Goal: Book appointment/travel/reservation

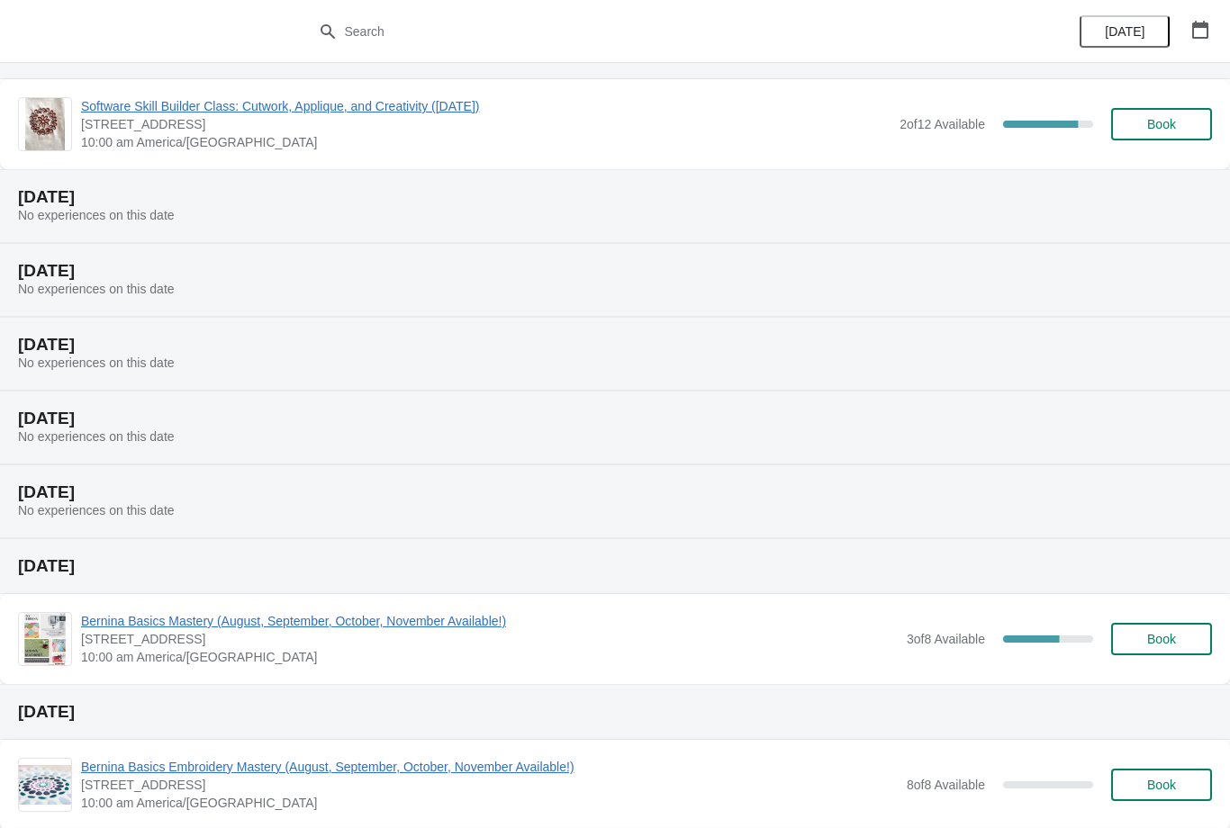
scroll to position [67, 0]
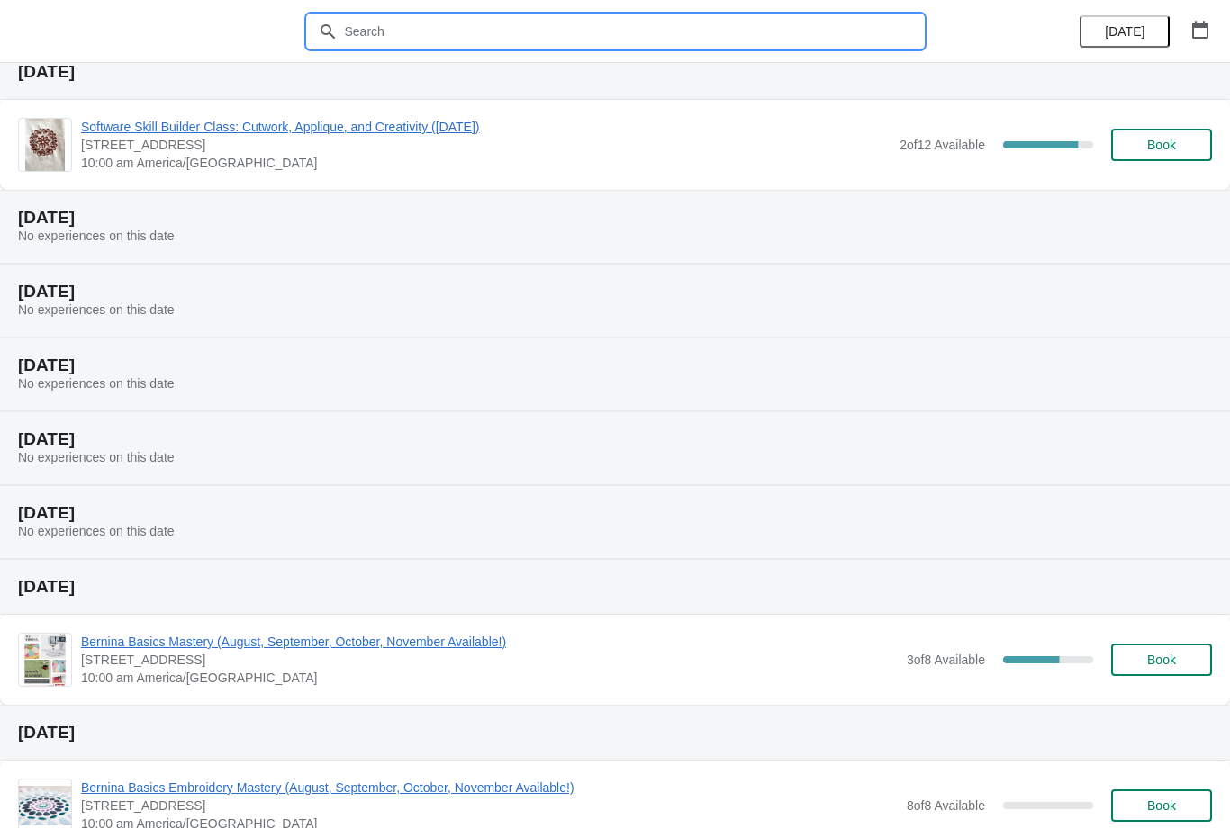
click at [566, 45] on input "text" at bounding box center [633, 31] width 579 height 32
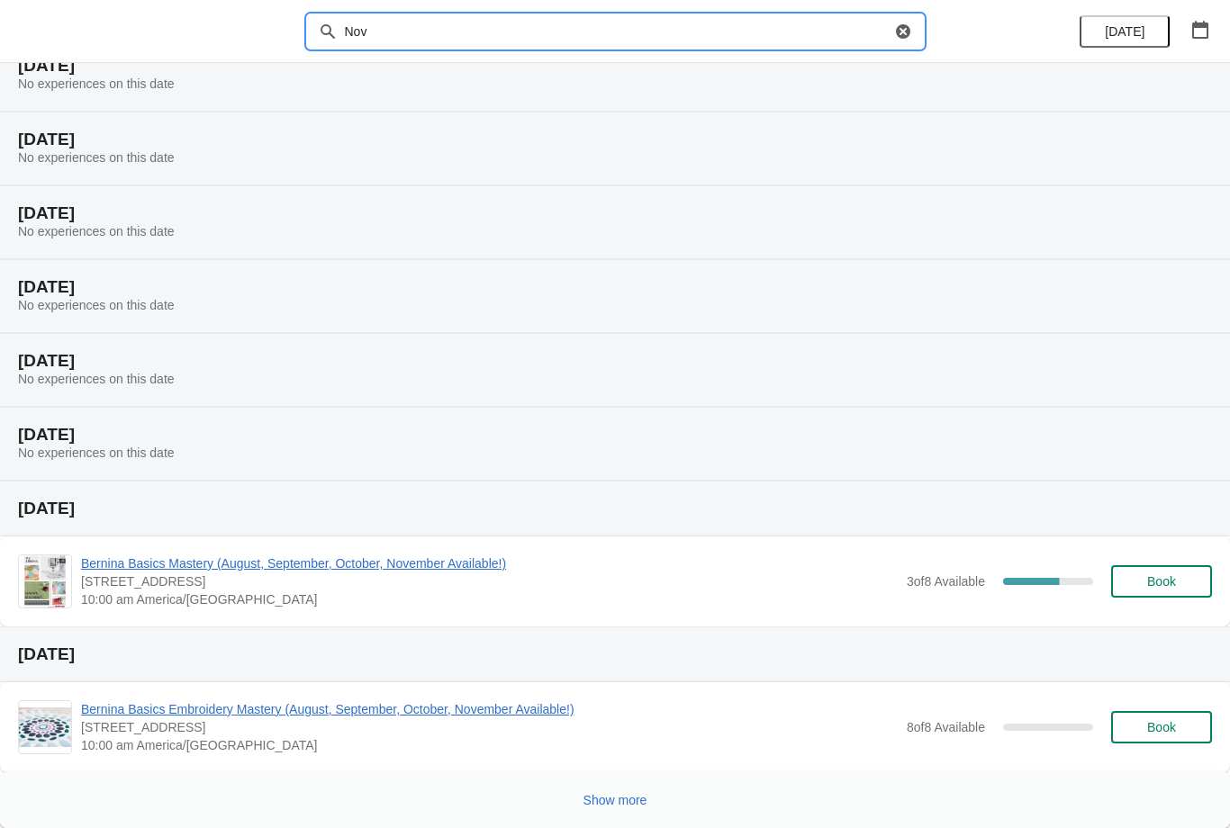
scroll to position [73, 0]
type input "N"
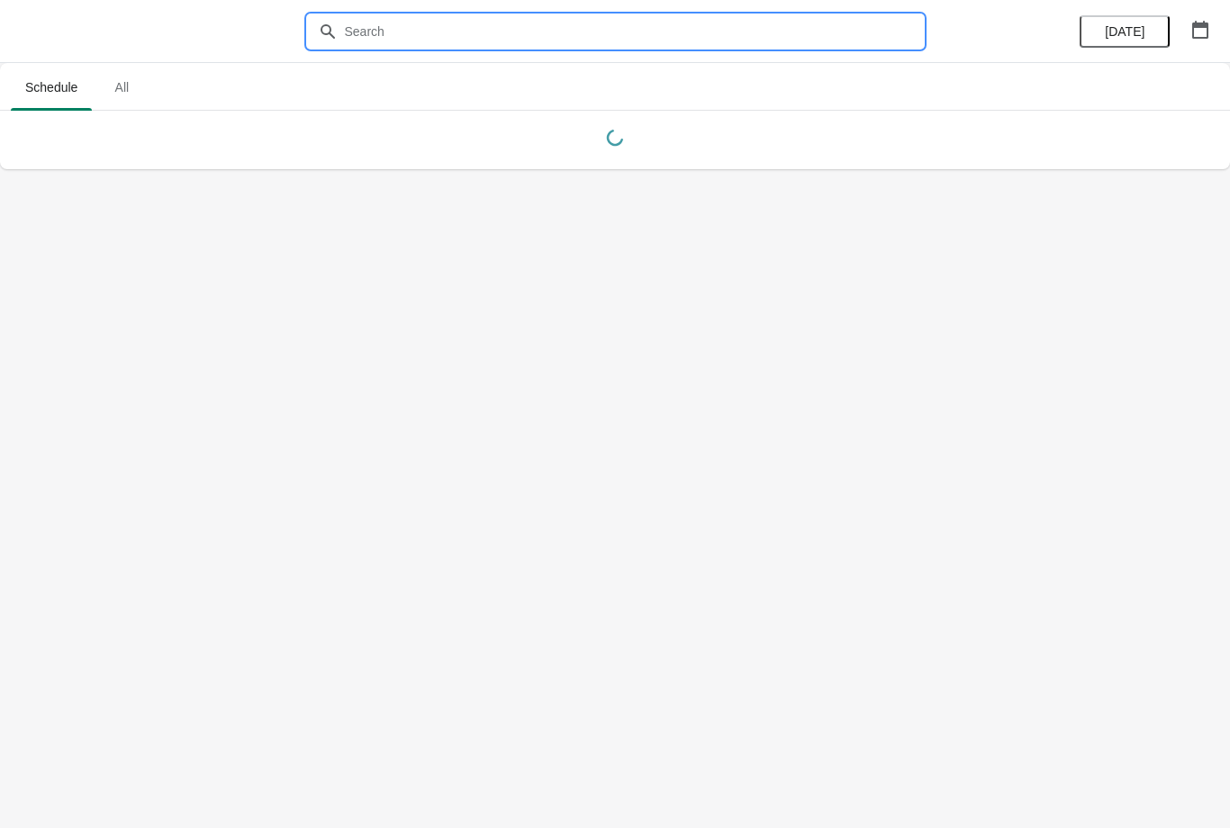
click at [982, 102] on ul "Schedule All" at bounding box center [614, 86] width 1215 height 47
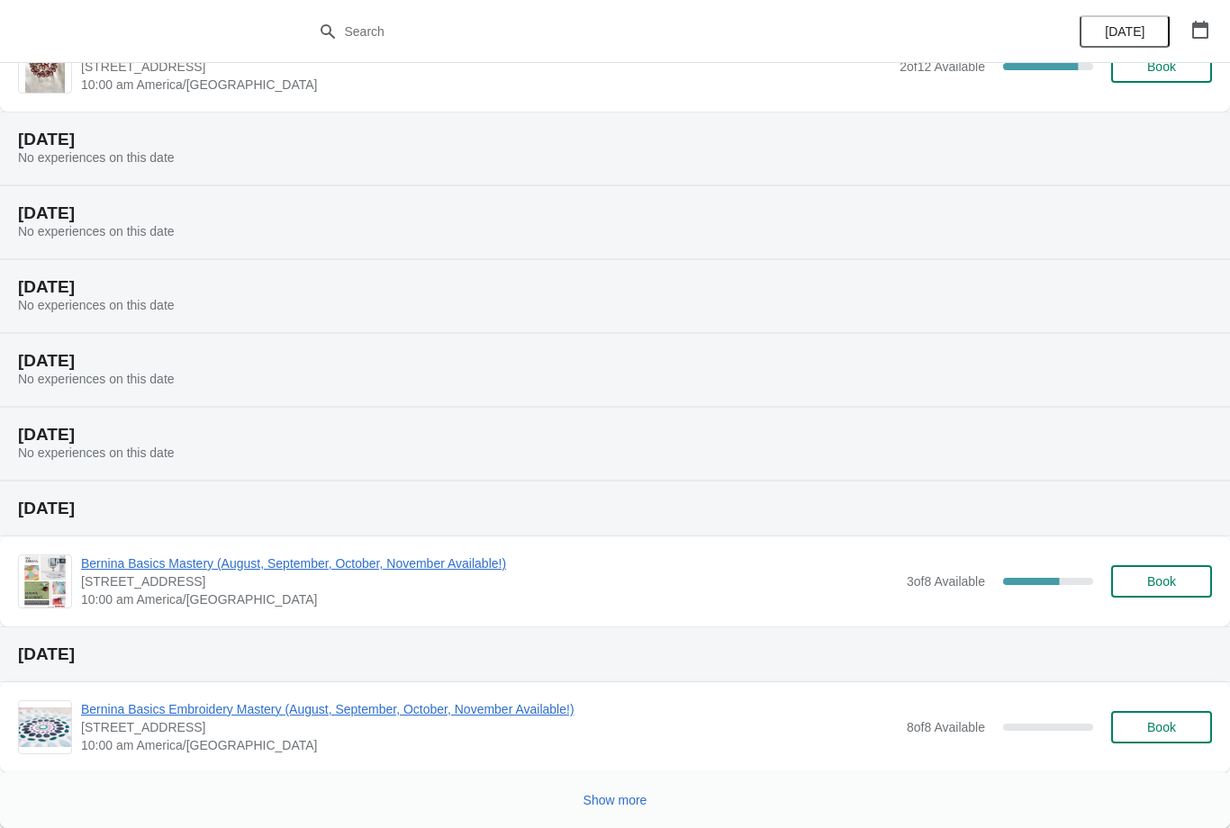
scroll to position [145, 0]
click at [640, 805] on span "Show more" at bounding box center [615, 800] width 64 height 14
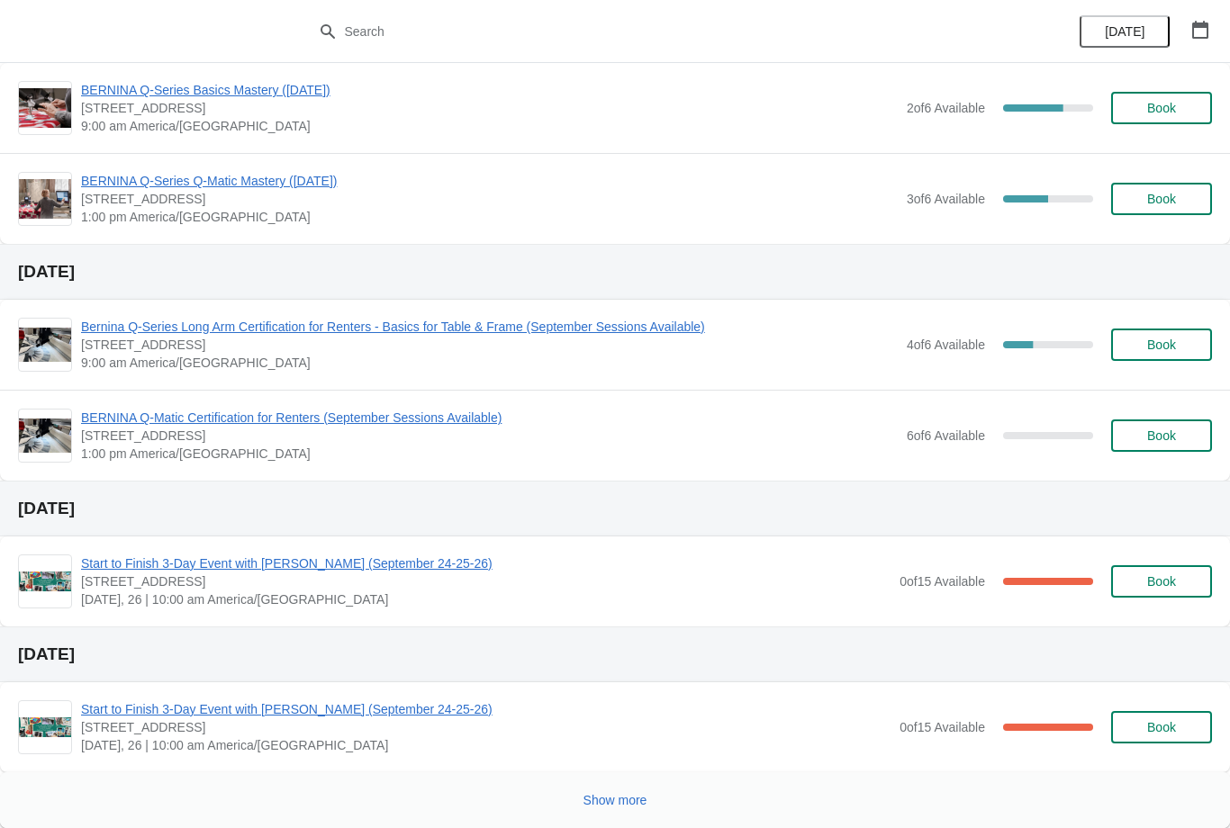
scroll to position [1440, 0]
click at [616, 785] on button "Show more" at bounding box center [615, 800] width 78 height 32
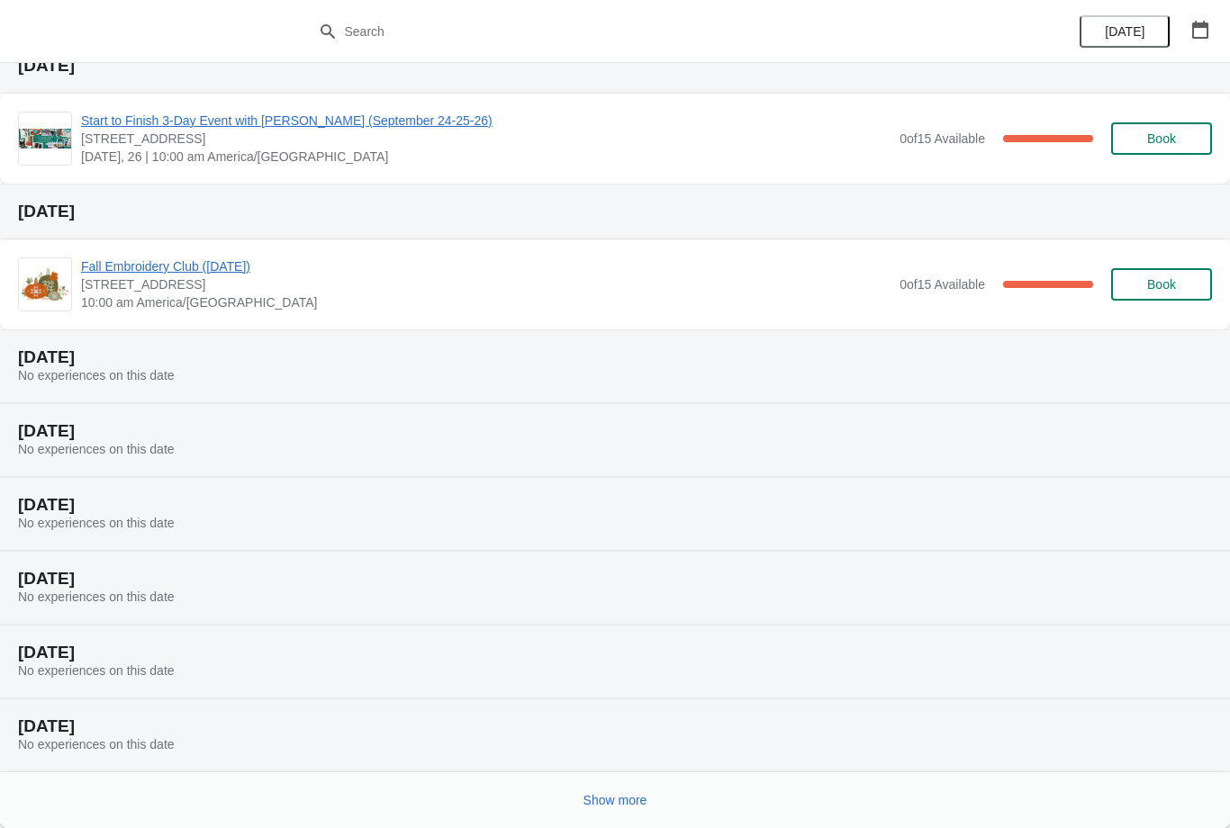
scroll to position [2175, 0]
click at [623, 798] on span "Show more" at bounding box center [615, 800] width 64 height 14
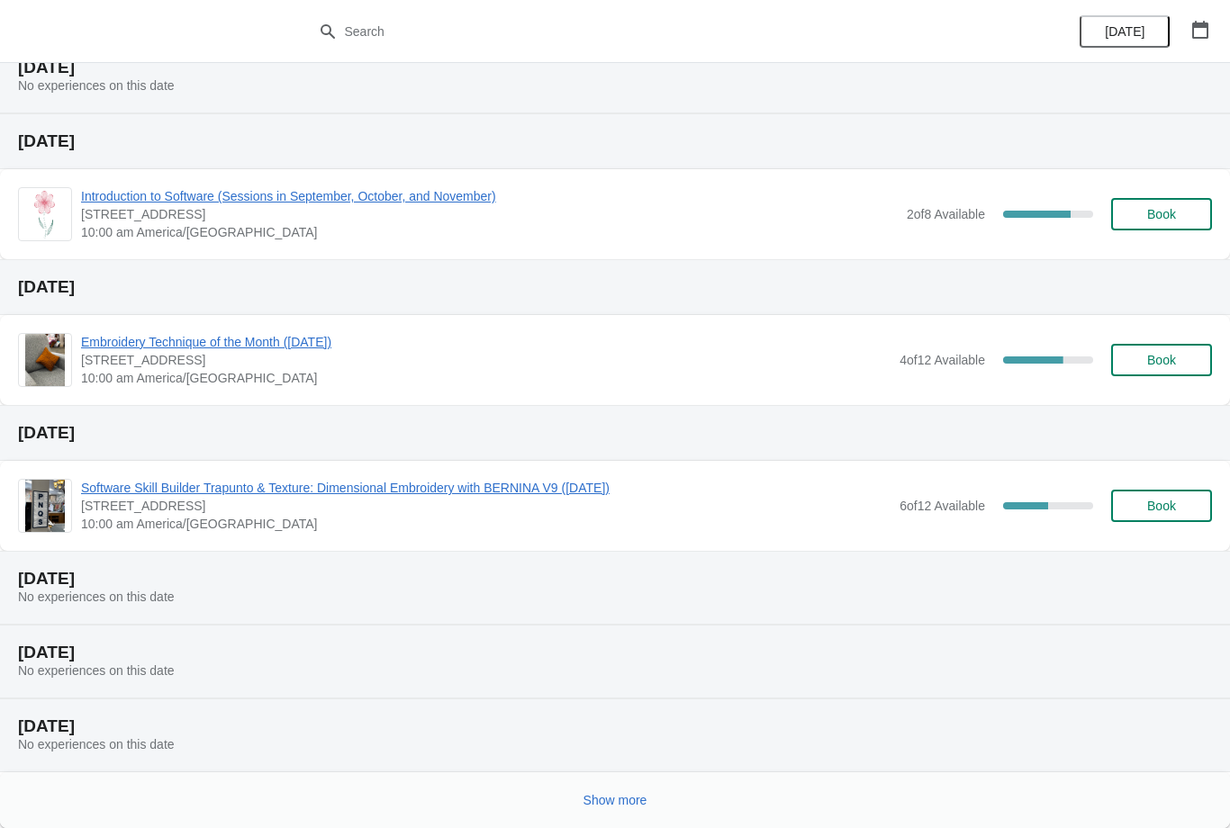
scroll to position [2982, 0]
click at [623, 786] on button "Show more" at bounding box center [615, 800] width 78 height 32
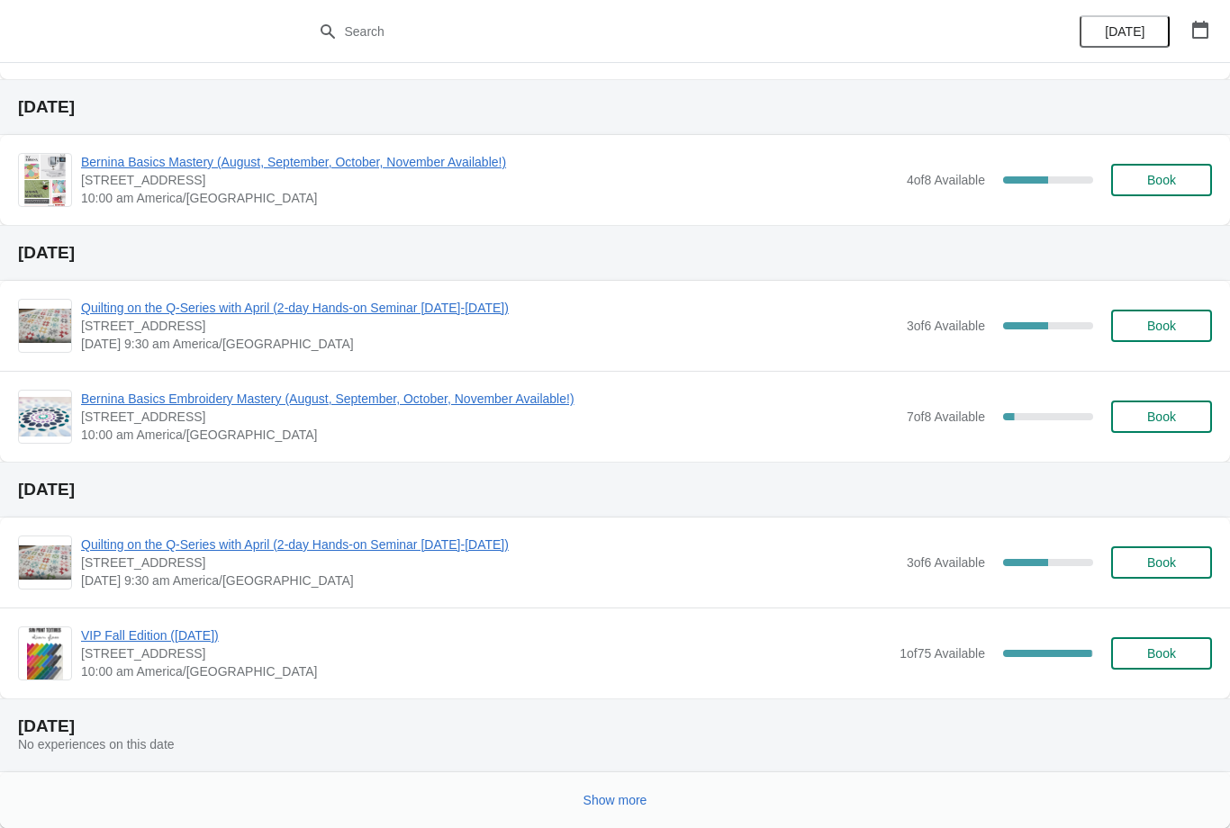
scroll to position [4186, 0]
click at [618, 791] on button "Show more" at bounding box center [615, 800] width 78 height 32
click at [613, 796] on icon at bounding box center [615, 799] width 18 height 18
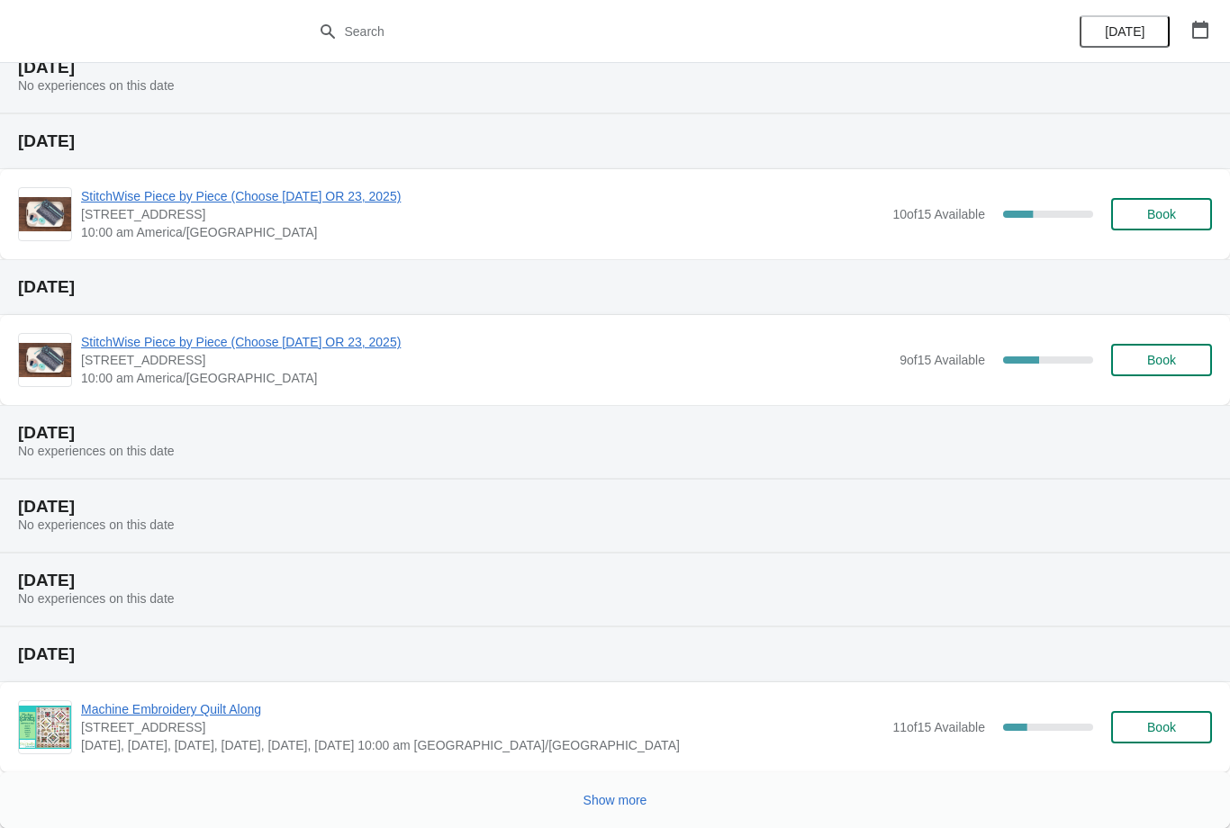
scroll to position [4993, 0]
click at [630, 799] on span "Show more" at bounding box center [615, 800] width 64 height 14
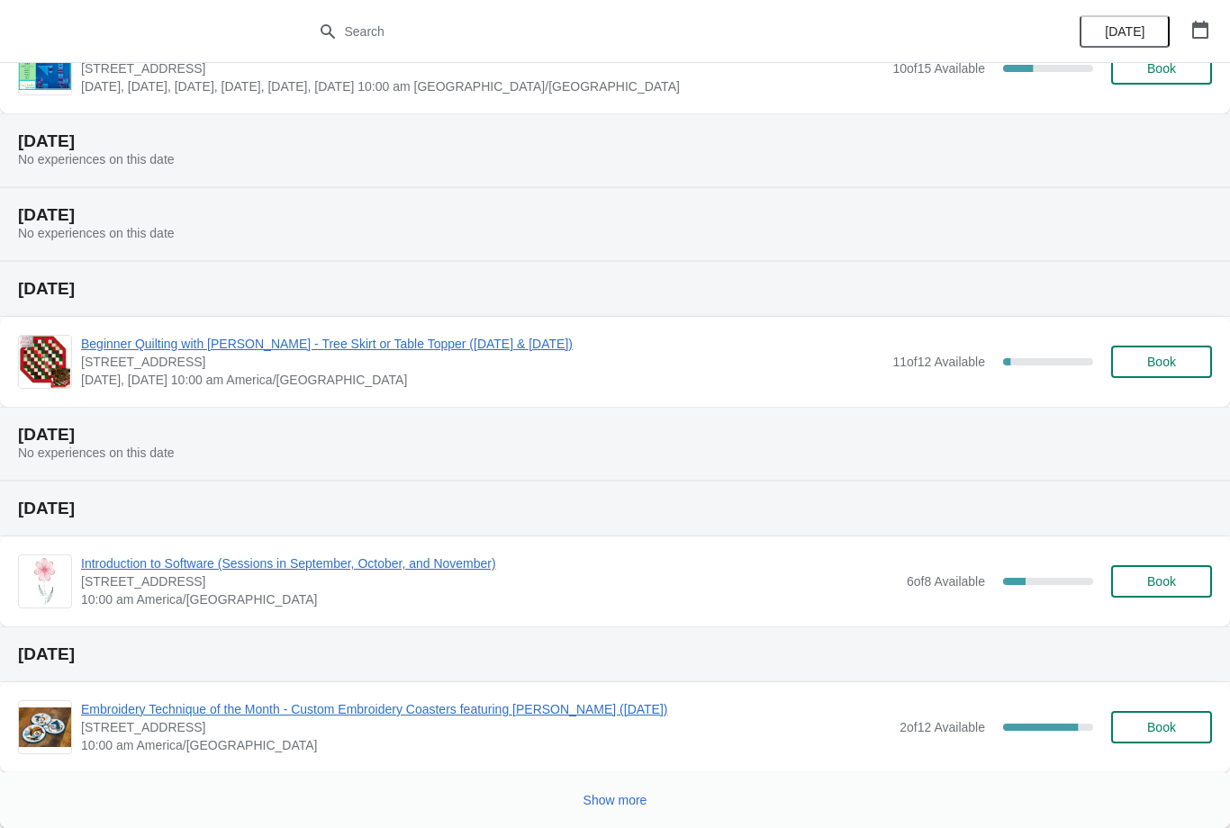
scroll to position [5871, 0]
click at [626, 803] on span "Show more" at bounding box center [615, 800] width 64 height 14
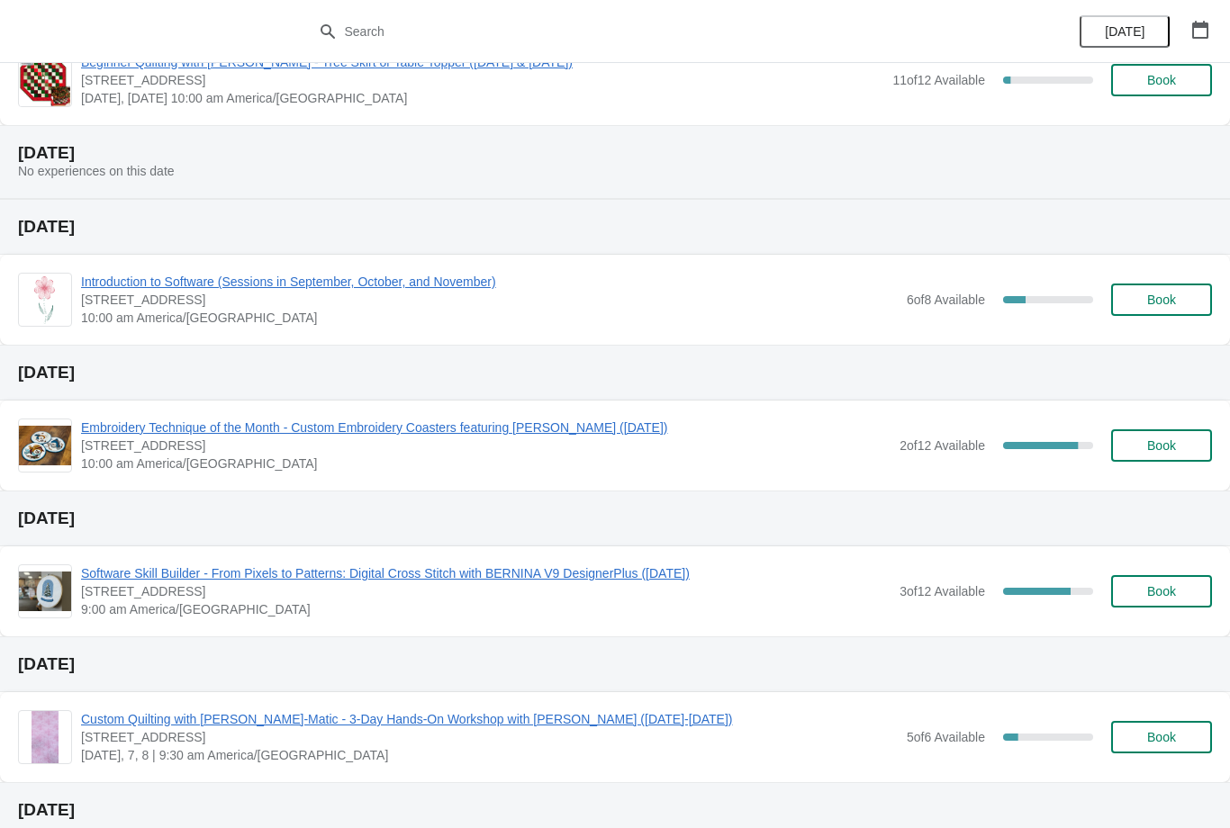
scroll to position [6150, 0]
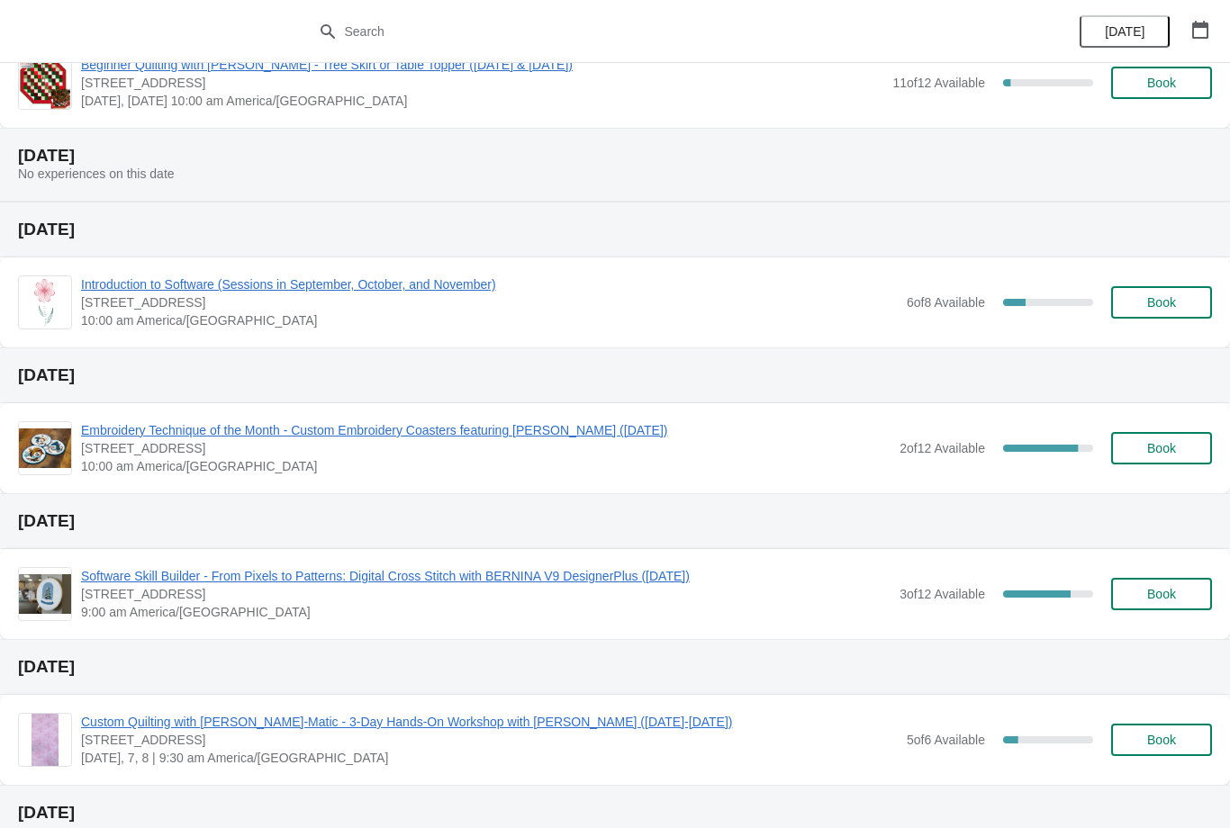
click at [676, 571] on span "Software Skill Builder - From Pixels to Patterns: Digital Cross Stitch with BER…" at bounding box center [485, 576] width 809 height 18
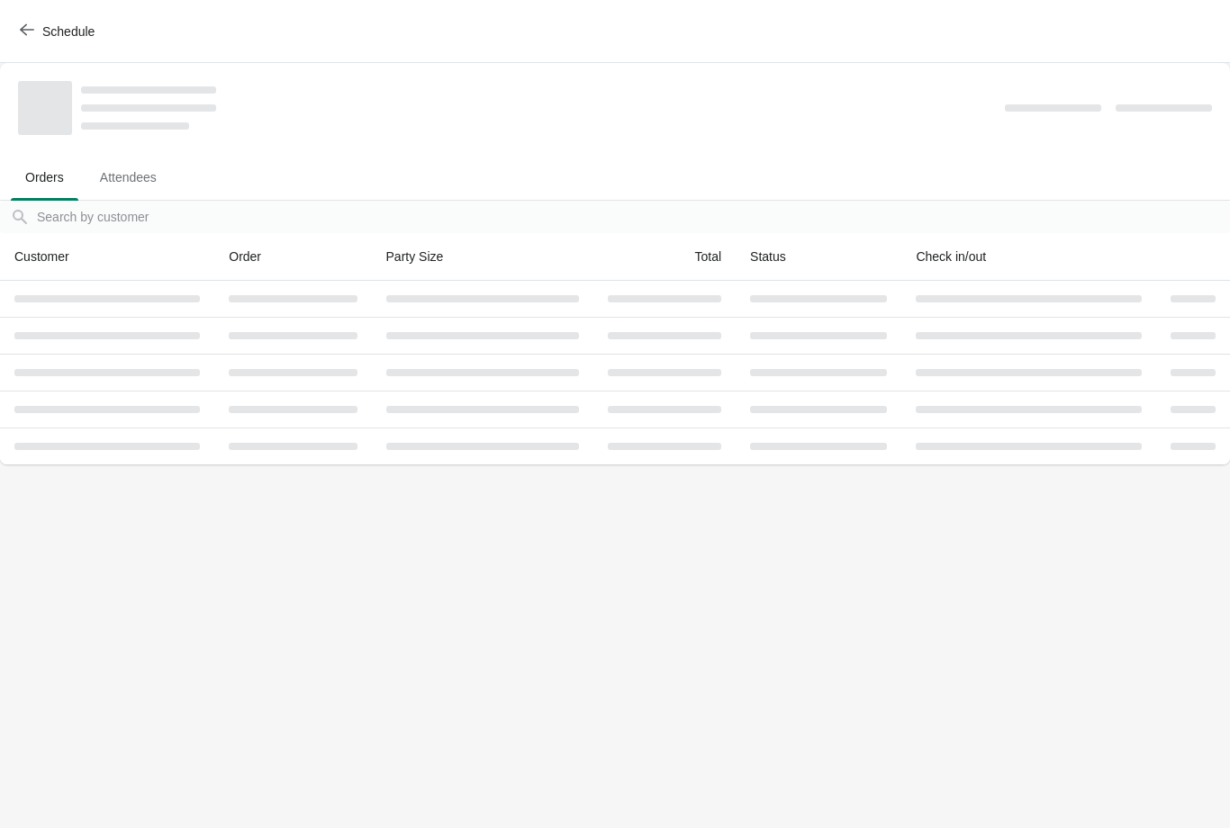
scroll to position [0, 0]
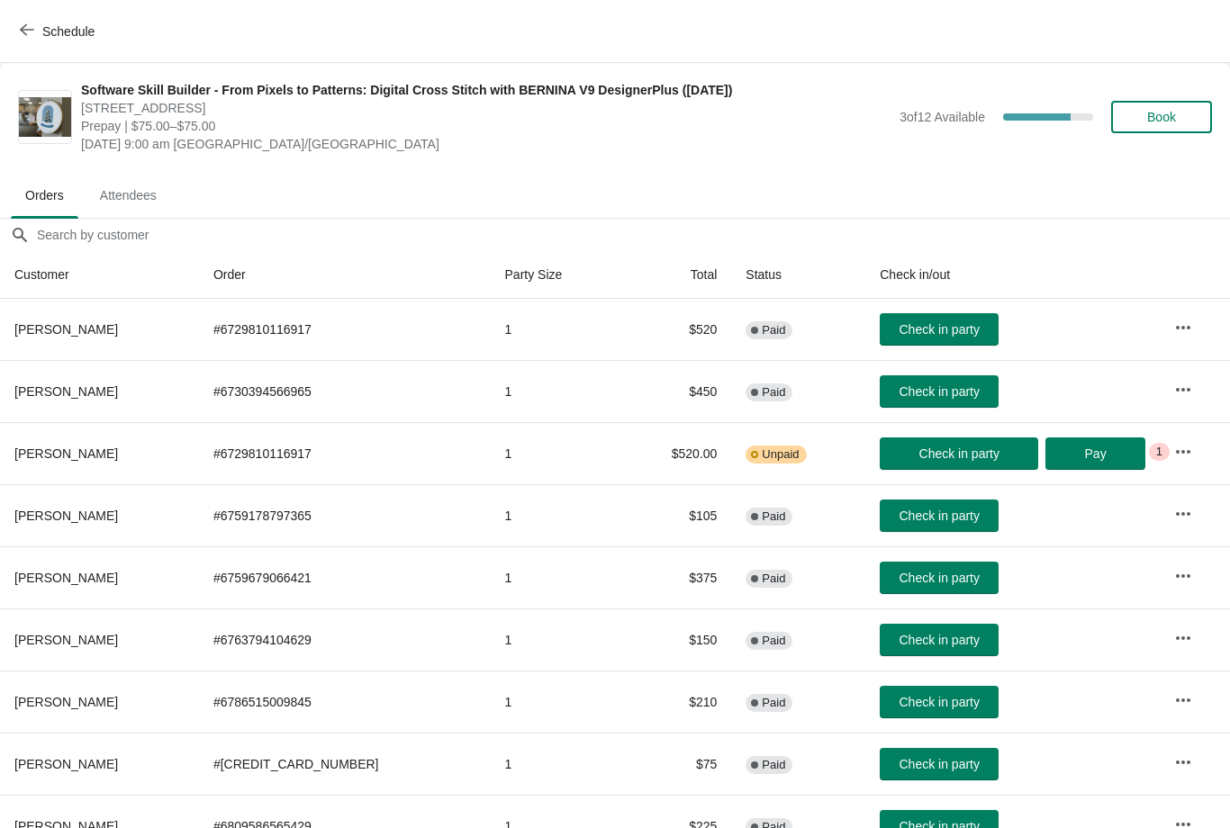
click at [1188, 112] on span "Book" at bounding box center [1161, 117] width 68 height 14
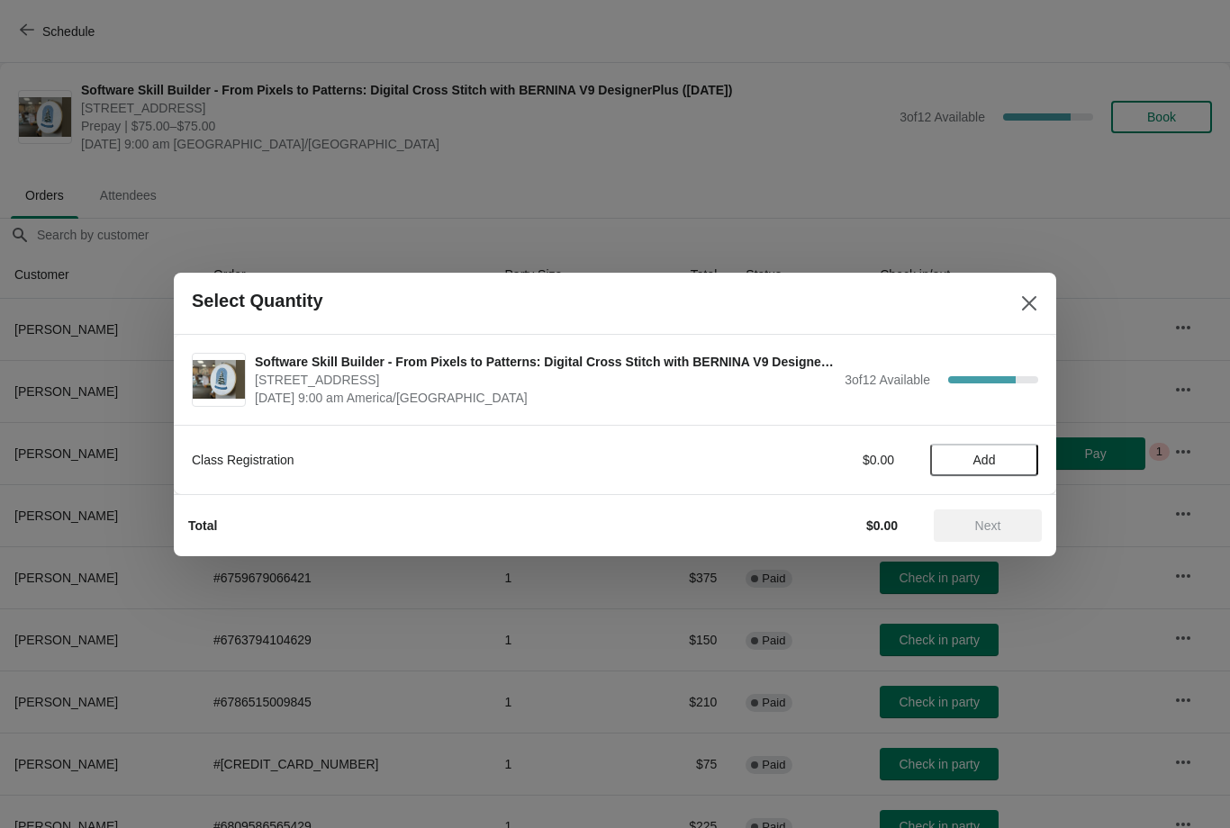
click at [1004, 450] on button "Add" at bounding box center [984, 460] width 108 height 32
click at [996, 519] on span "Next" at bounding box center [988, 526] width 26 height 14
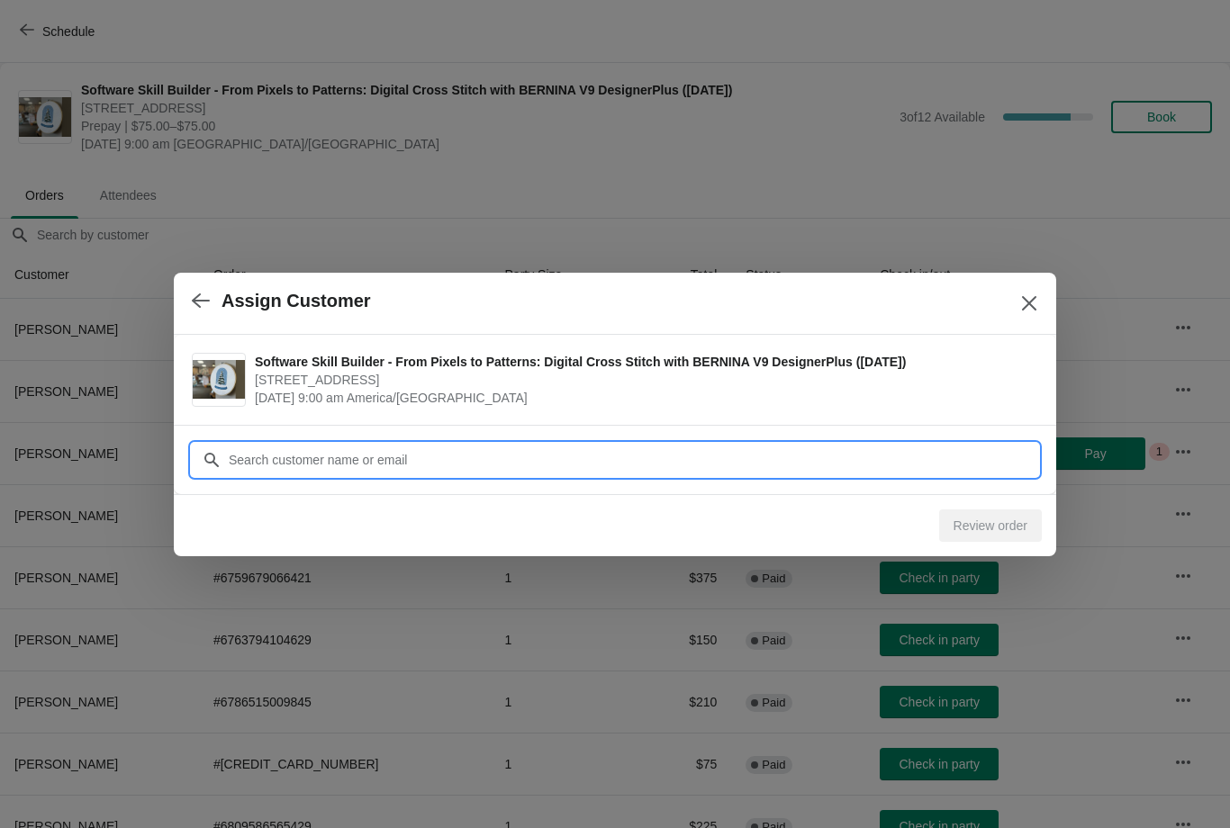
click at [582, 457] on input "Customer" at bounding box center [633, 460] width 810 height 32
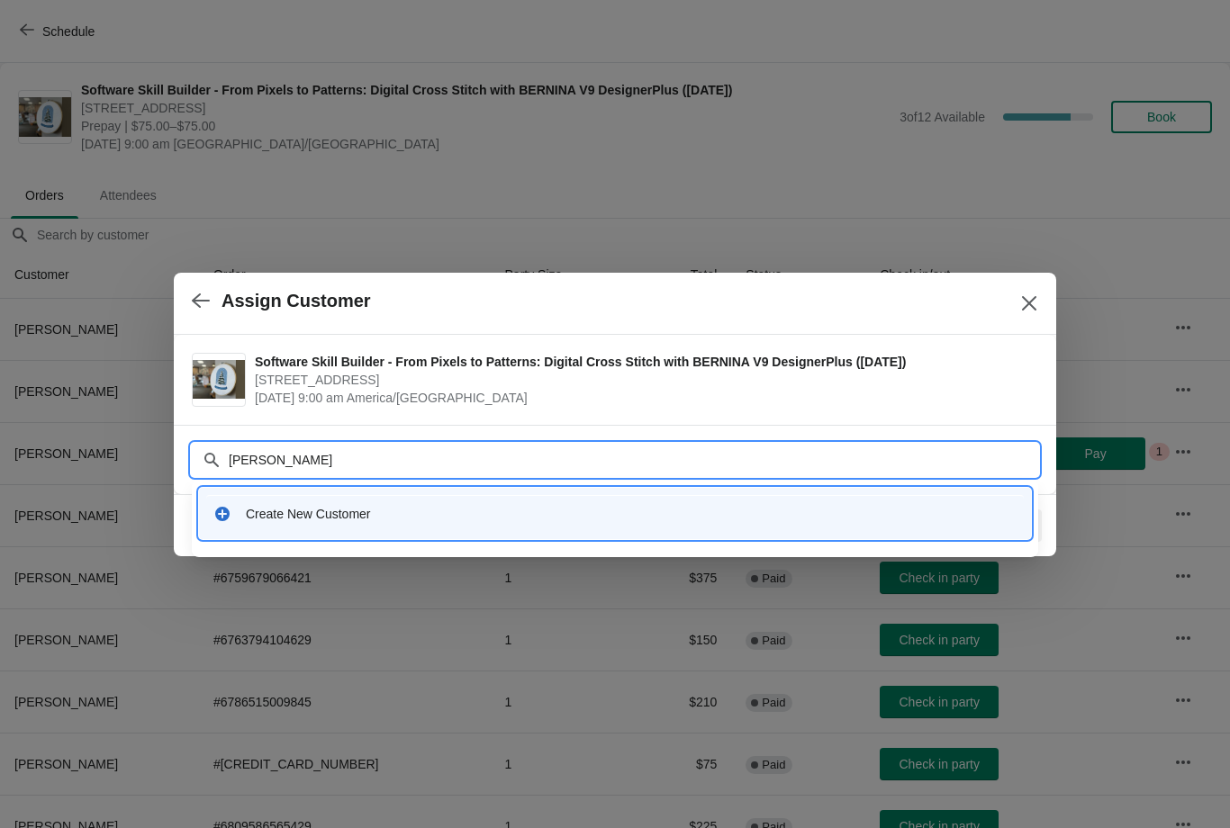
type input "[PERSON_NAME] mill"
click at [304, 498] on div "Create New Customer" at bounding box center [614, 513] width 817 height 37
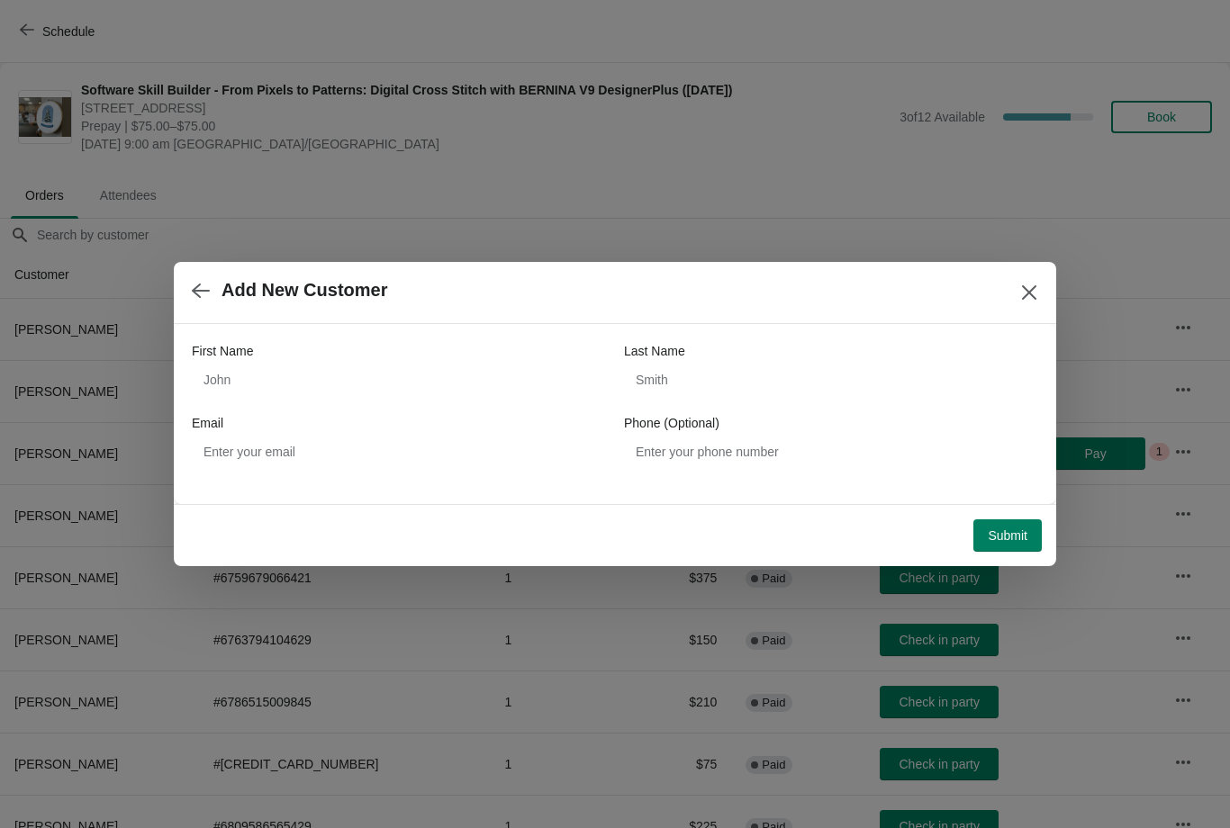
click at [204, 289] on icon "button" at bounding box center [201, 291] width 18 height 18
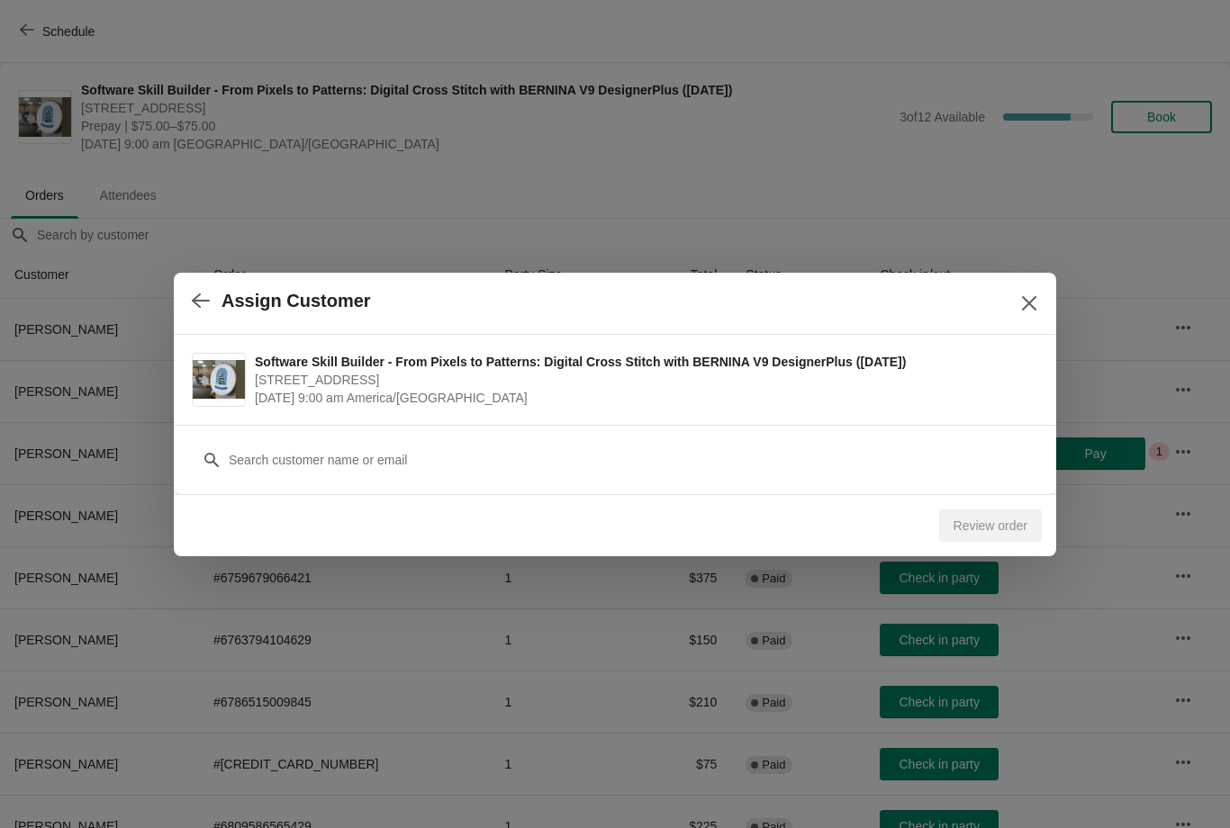
click at [195, 299] on icon "button" at bounding box center [201, 300] width 18 height 14
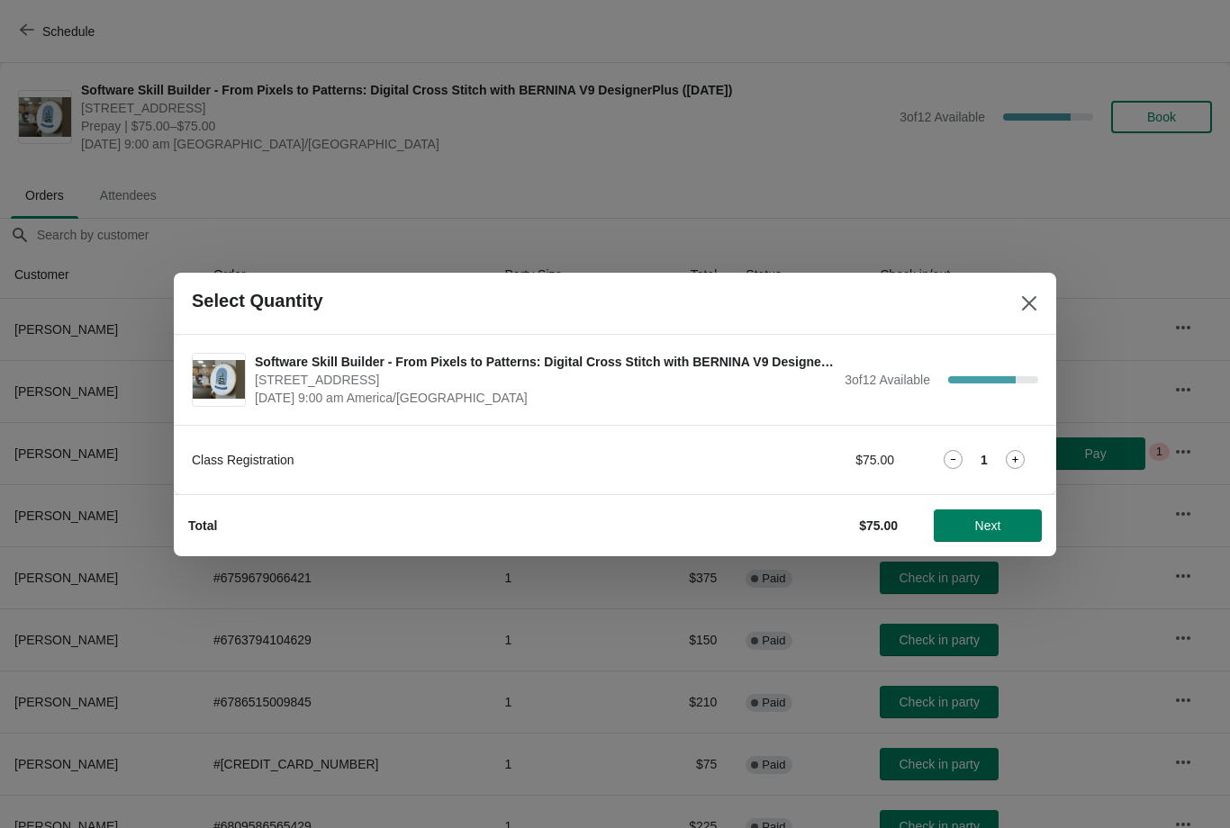
click at [997, 521] on span "Next" at bounding box center [988, 526] width 26 height 14
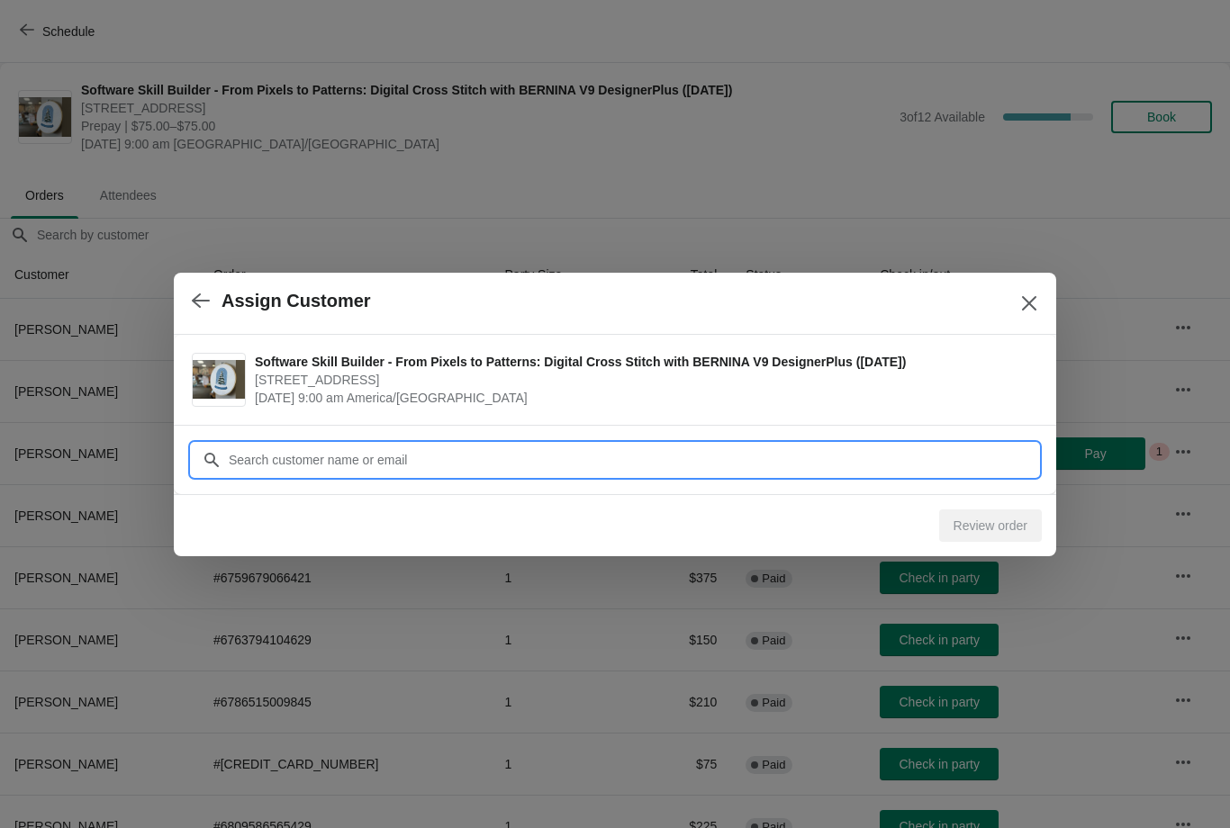
click at [413, 462] on input "Customer" at bounding box center [633, 460] width 810 height 32
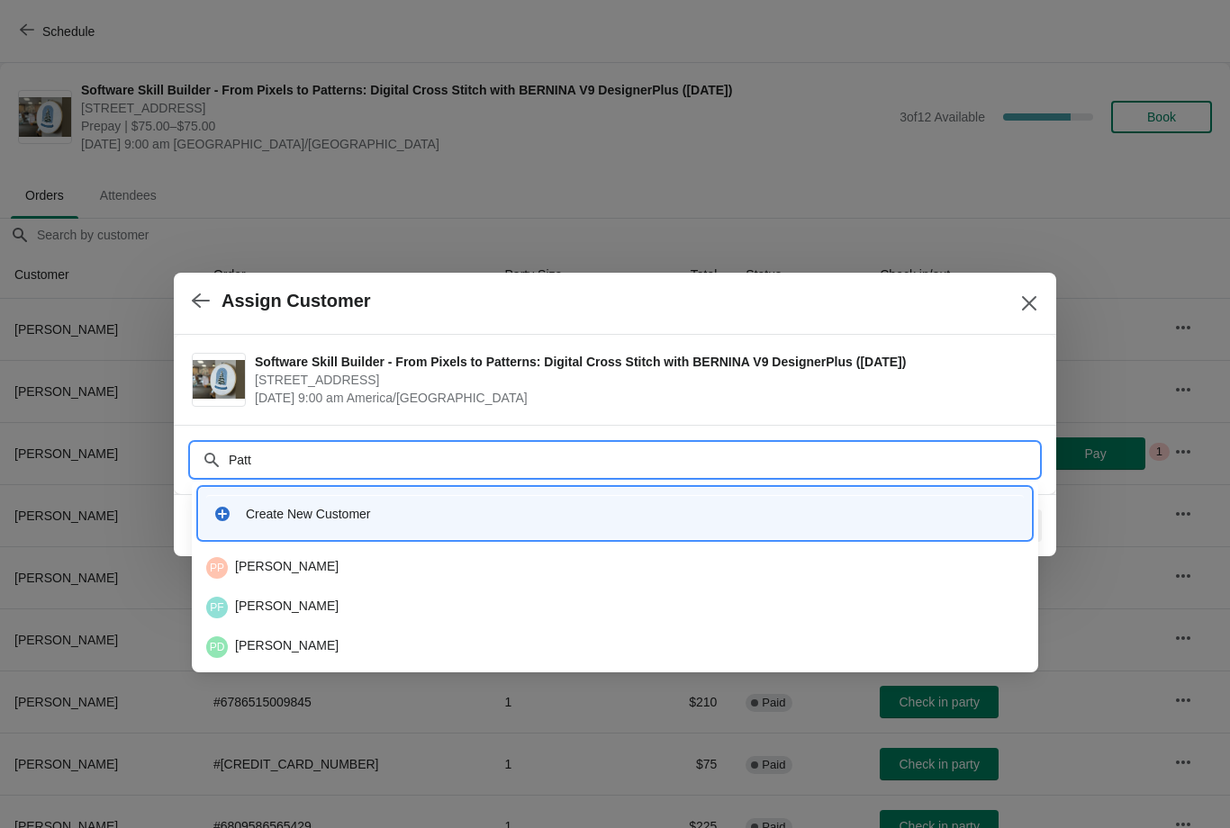
type input "[PERSON_NAME]"
click at [429, 460] on input "[PERSON_NAME]" at bounding box center [633, 460] width 810 height 32
click at [401, 521] on div "Create New Customer" at bounding box center [631, 514] width 771 height 18
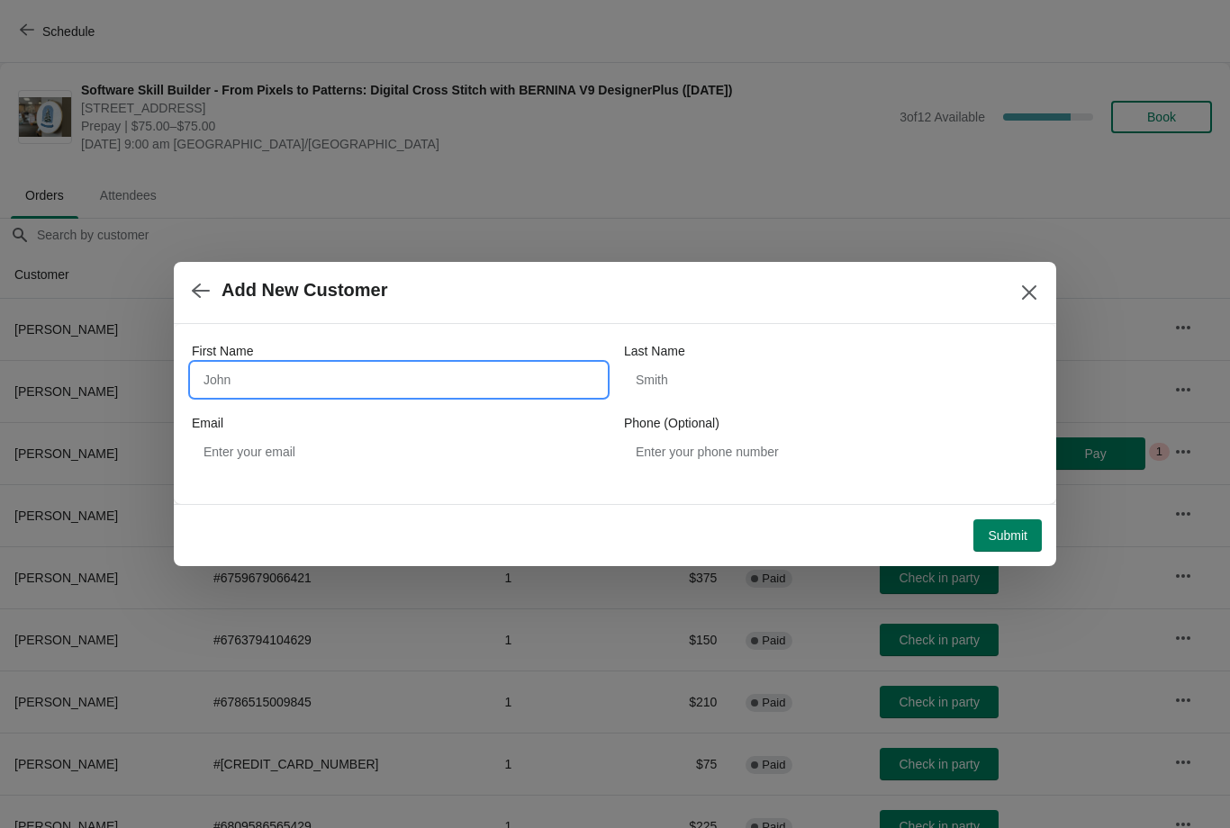
click at [320, 381] on input "First Name" at bounding box center [399, 380] width 414 height 32
type input "[PERSON_NAME]"
click at [703, 380] on input "Last Name" at bounding box center [831, 380] width 414 height 32
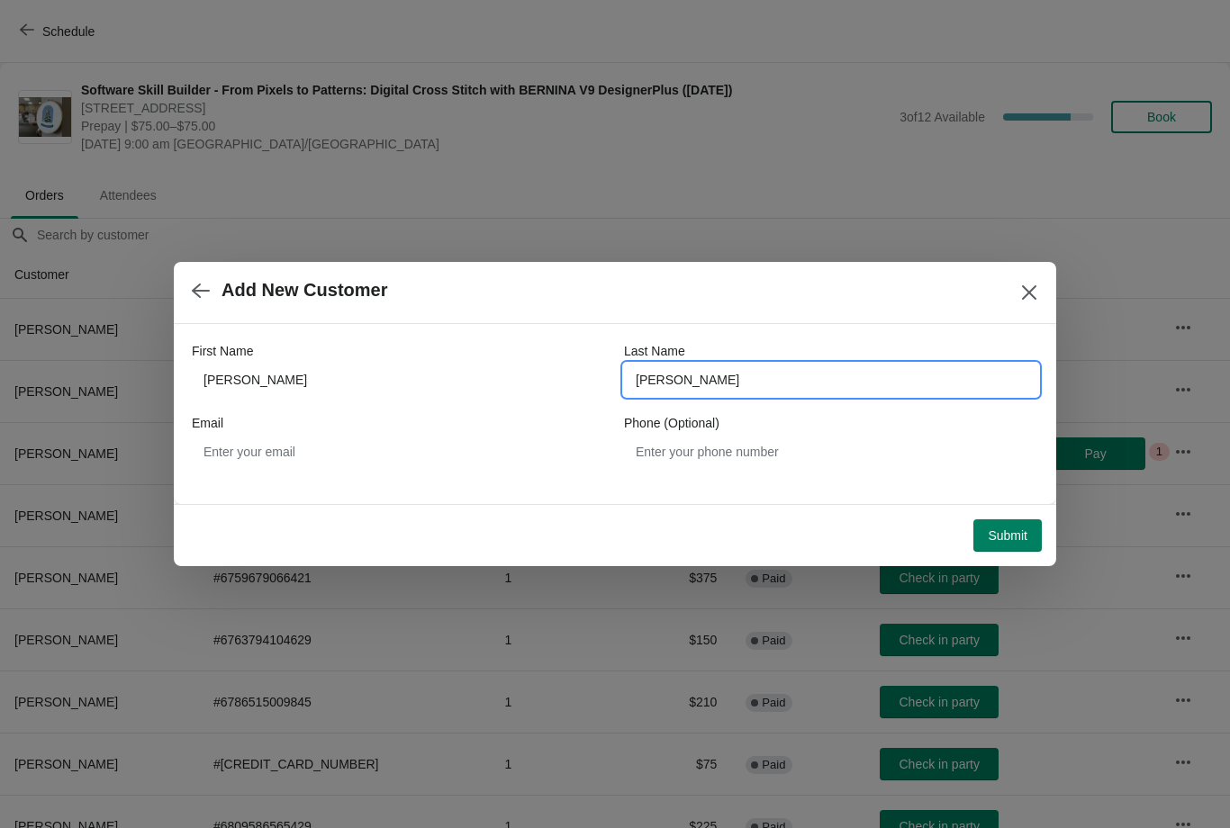
type input "[PERSON_NAME]"
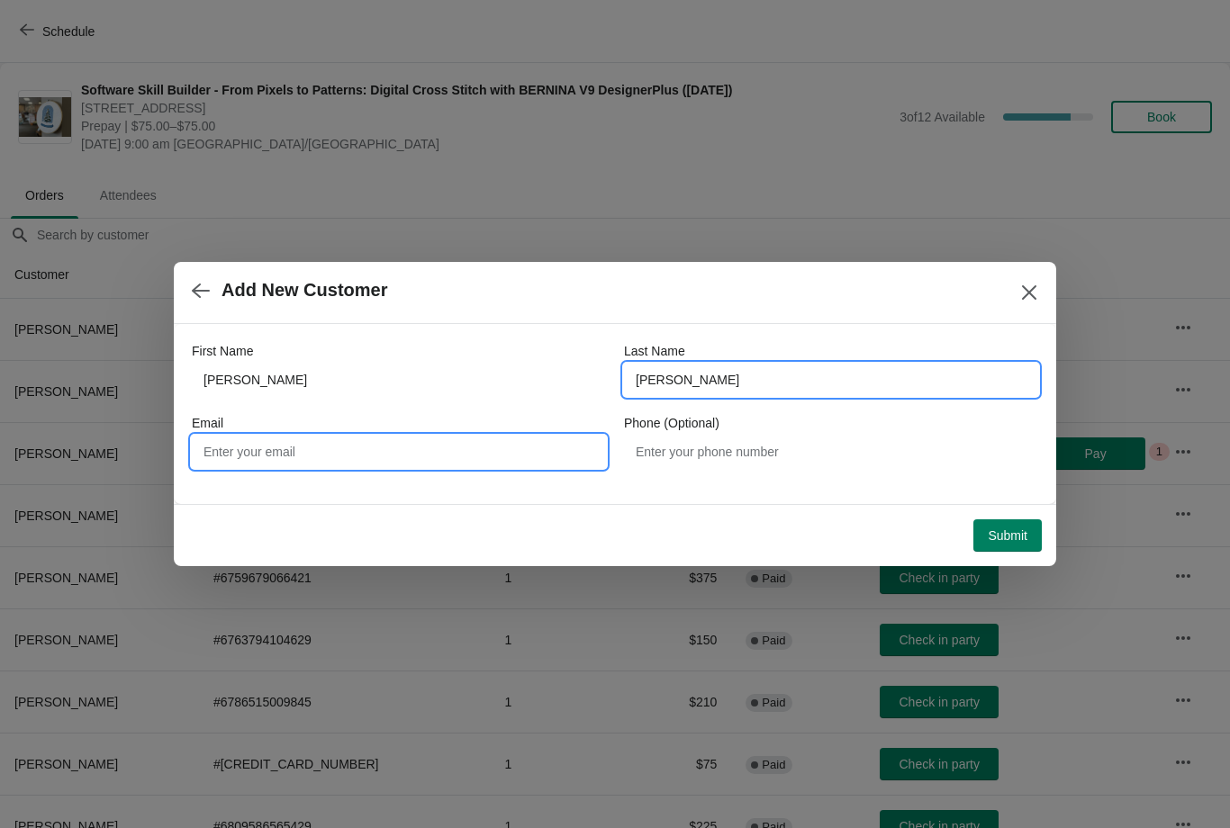
click at [390, 444] on input "Email" at bounding box center [399, 452] width 414 height 32
type input "[EMAIL_ADDRESS][DOMAIN_NAME]"
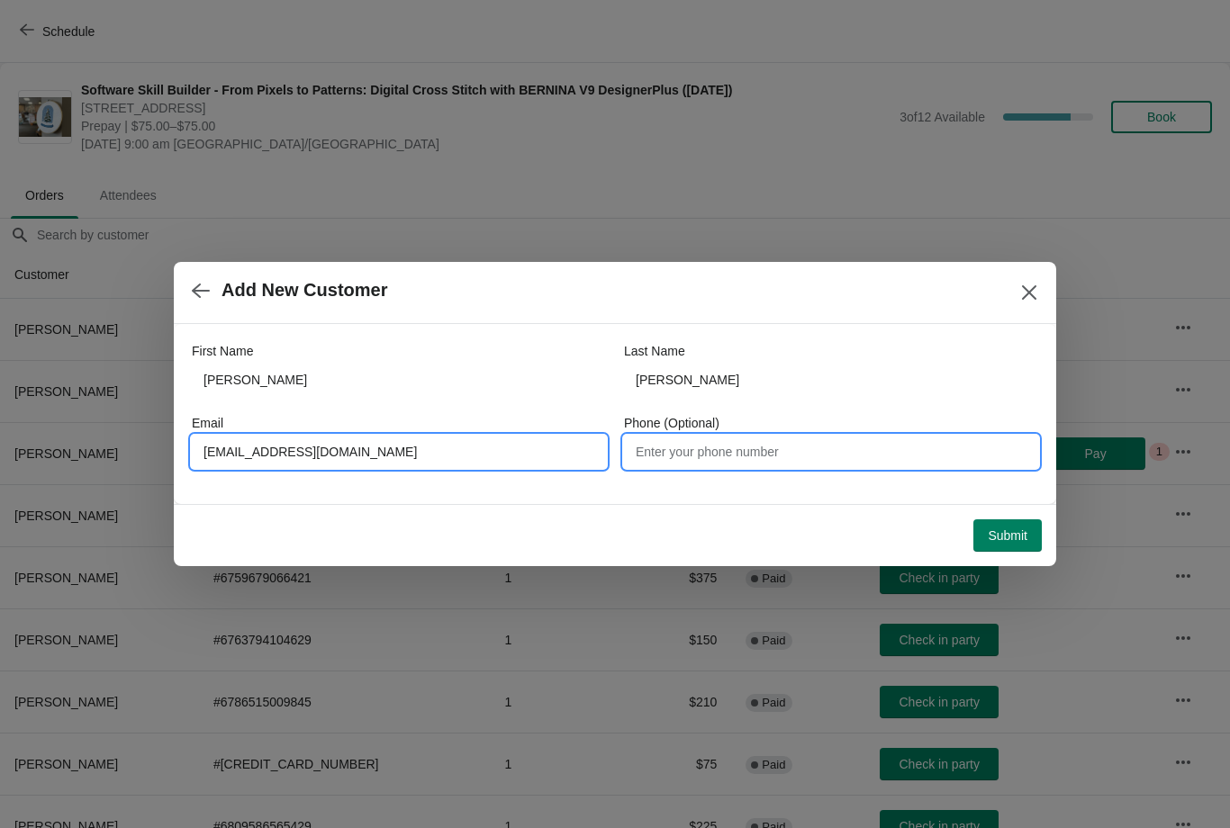
click at [769, 449] on input "Phone (Optional)" at bounding box center [831, 452] width 414 height 32
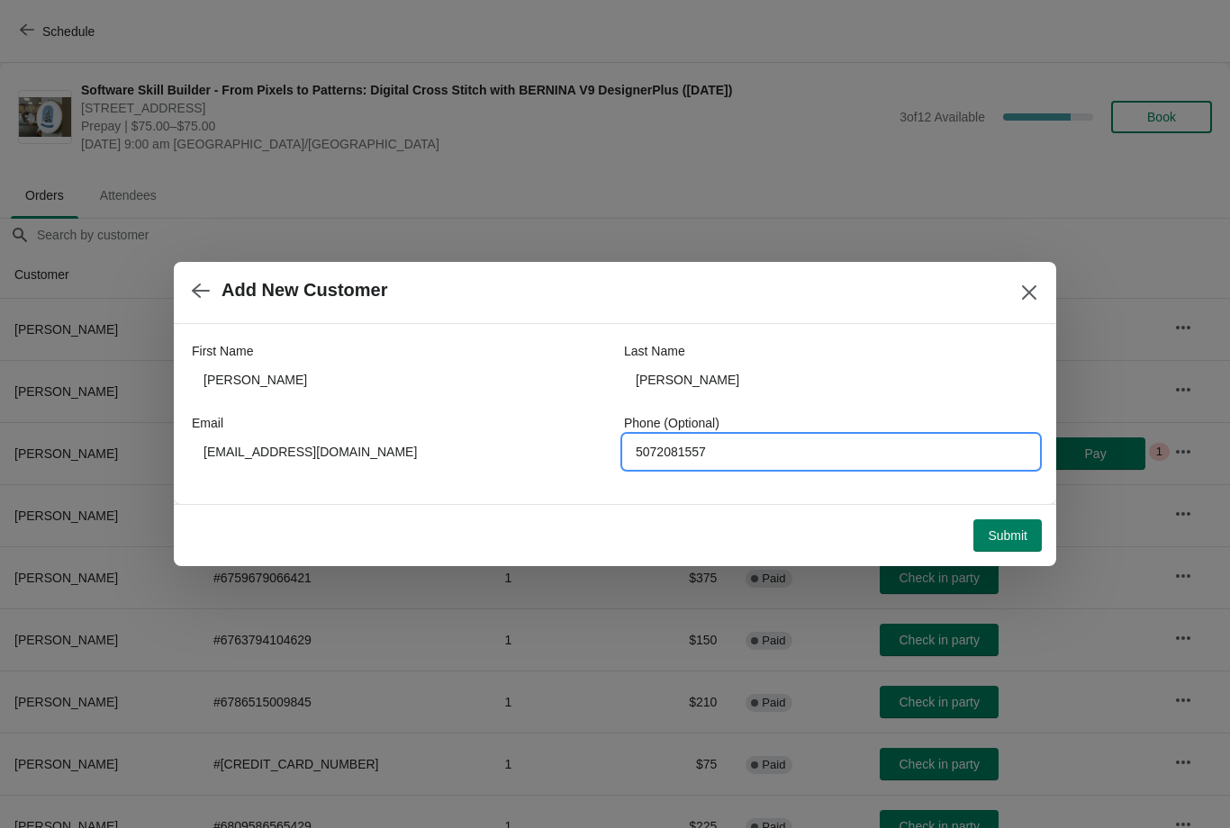
type input "5072081557"
click at [1006, 530] on span "Submit" at bounding box center [1008, 535] width 40 height 14
